Goal: Task Accomplishment & Management: Manage account settings

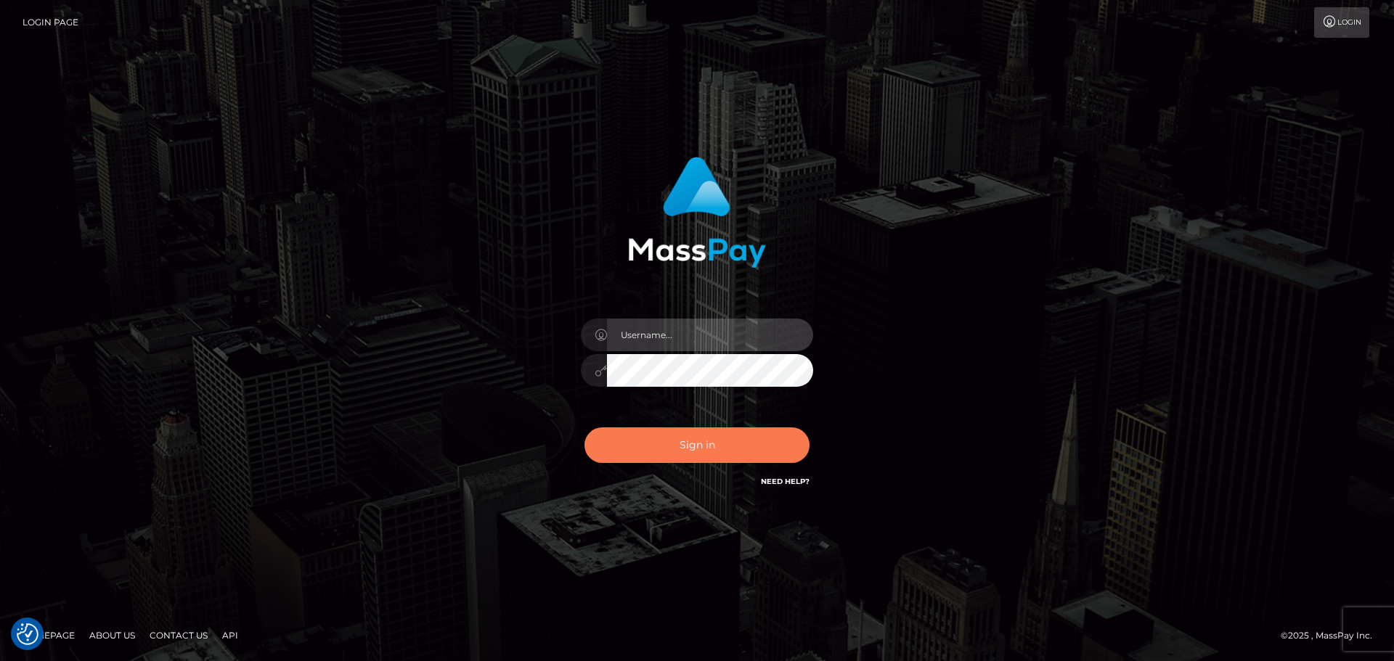
type input "Bedis"
click at [687, 445] on button "Sign in" at bounding box center [696, 446] width 225 height 36
type input "Bedis"
click at [670, 450] on button "Sign in" at bounding box center [696, 446] width 225 height 36
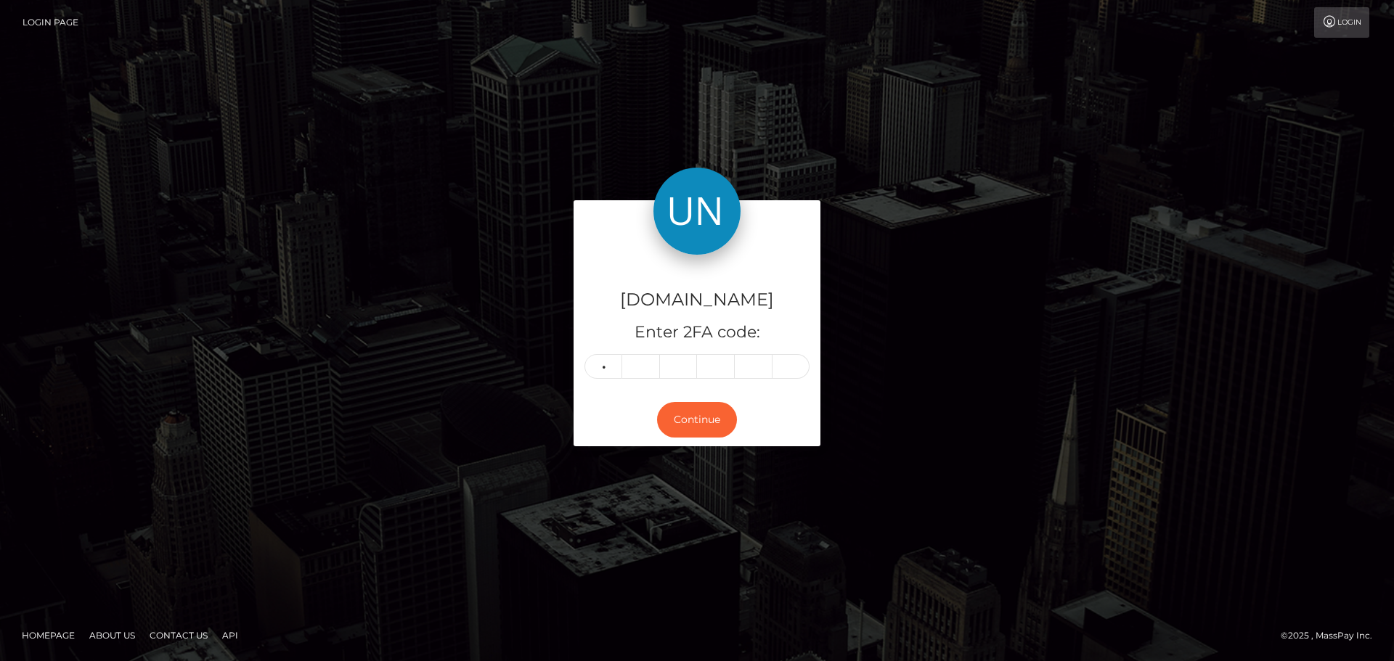
type input "7"
type input "8"
type input "5"
type input "8"
type input "3"
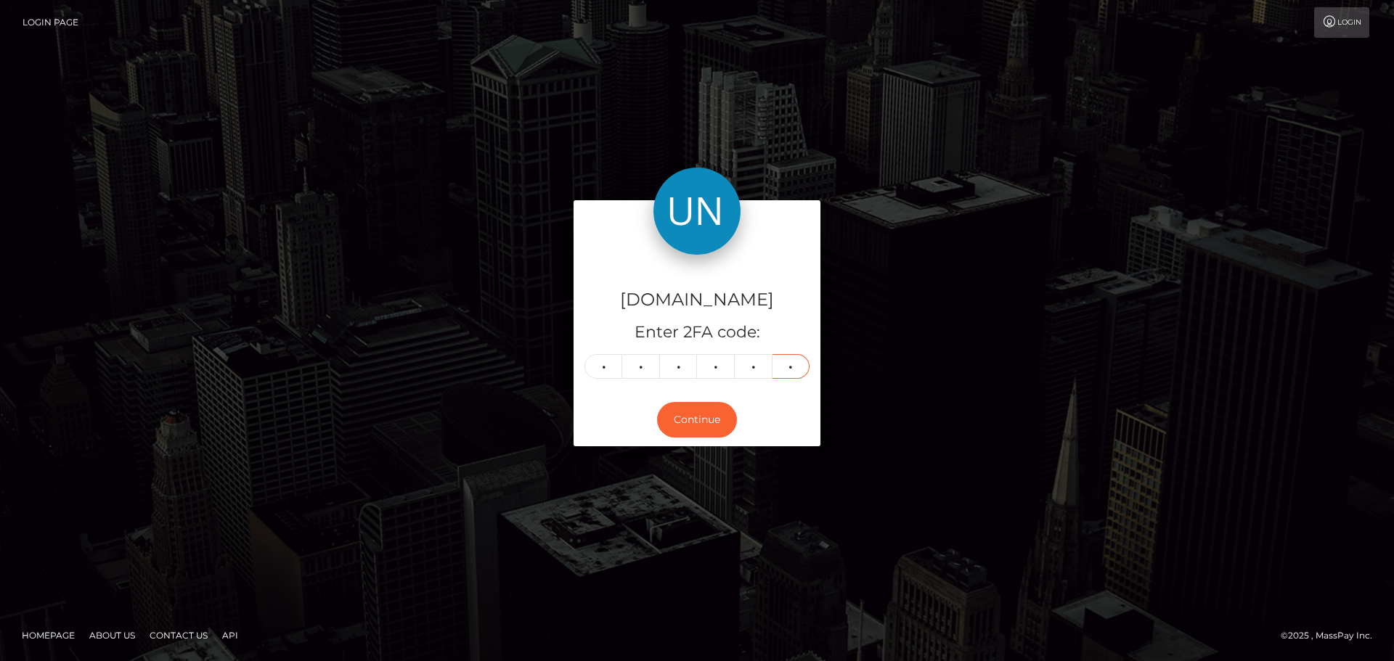
type input "8"
click at [642, 224] on div at bounding box center [697, 227] width 247 height 54
